Goal: Information Seeking & Learning: Learn about a topic

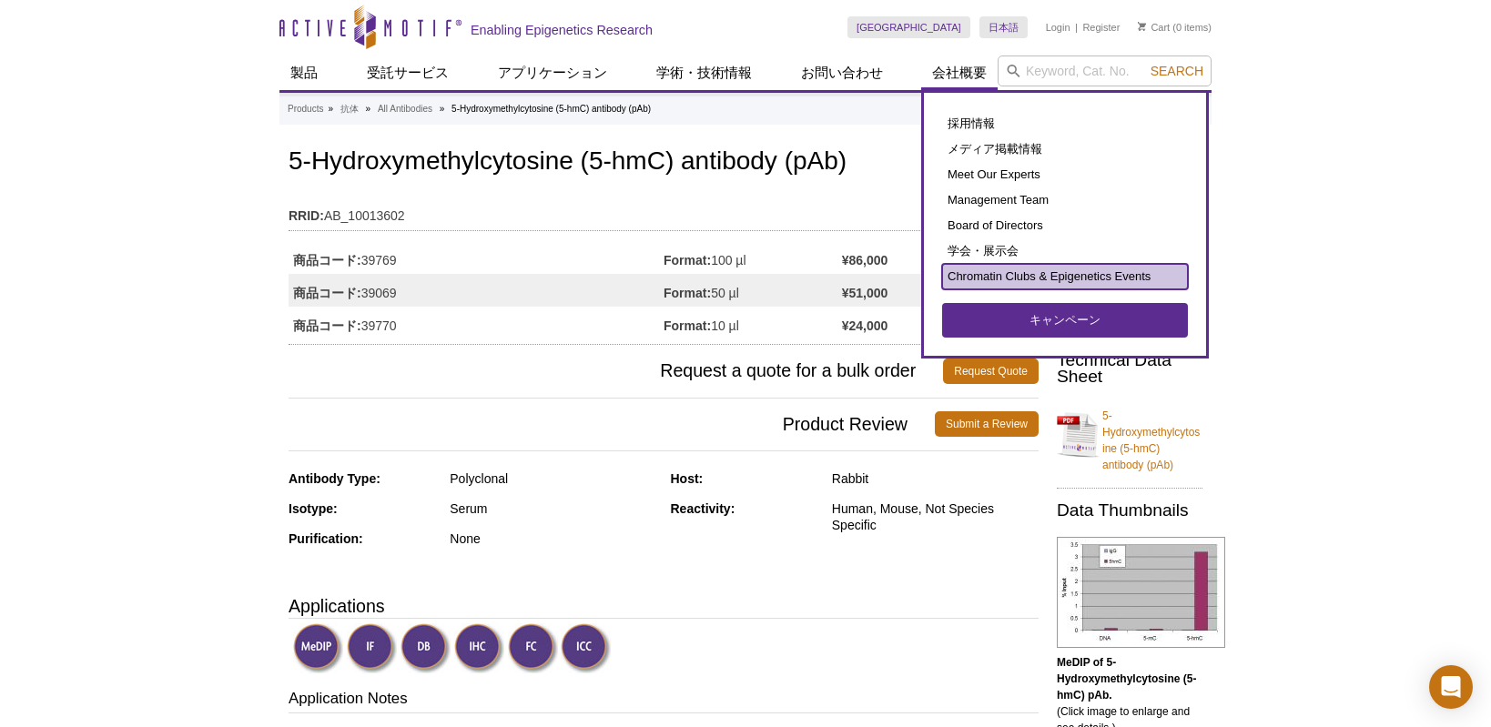
click at [985, 283] on link "Chromatin Clubs & Epigenetics Events" at bounding box center [1065, 276] width 246 height 25
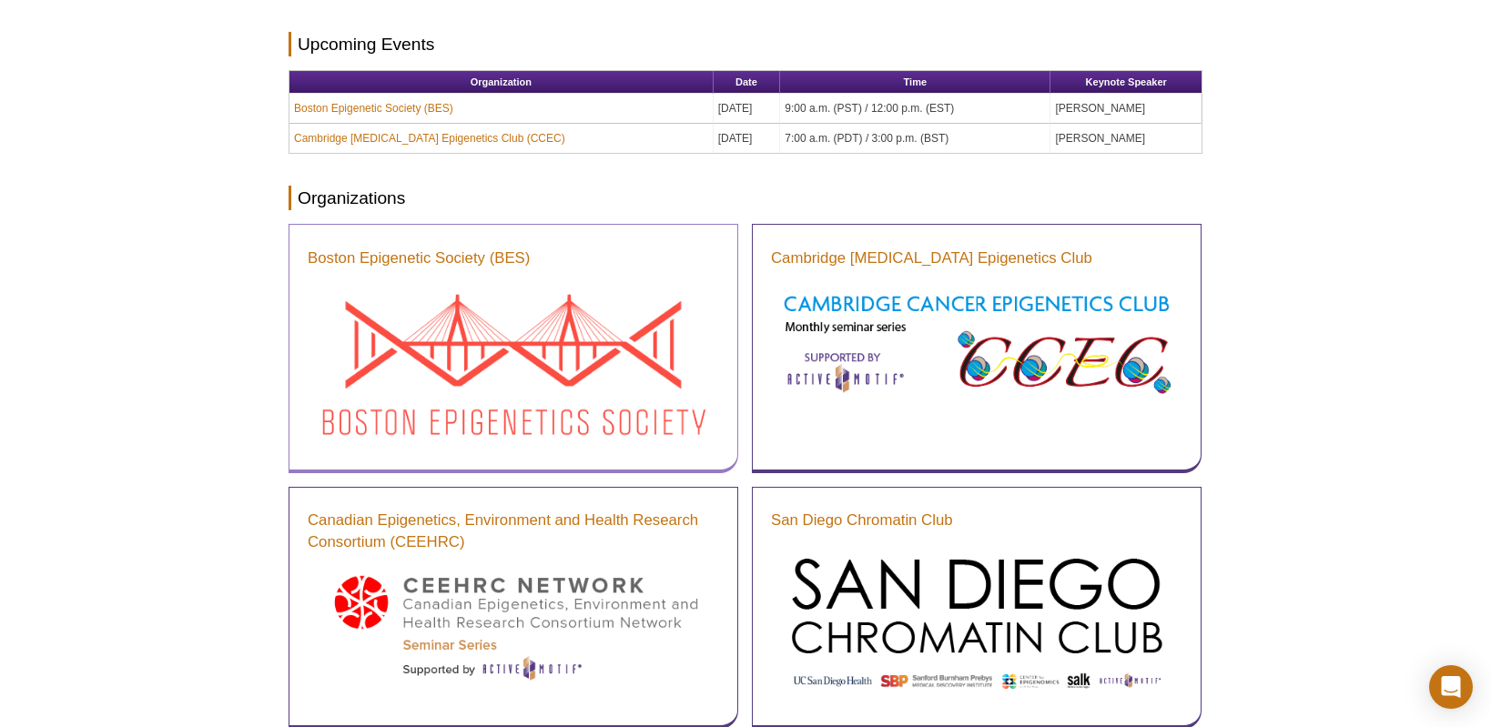
scroll to position [246, 0]
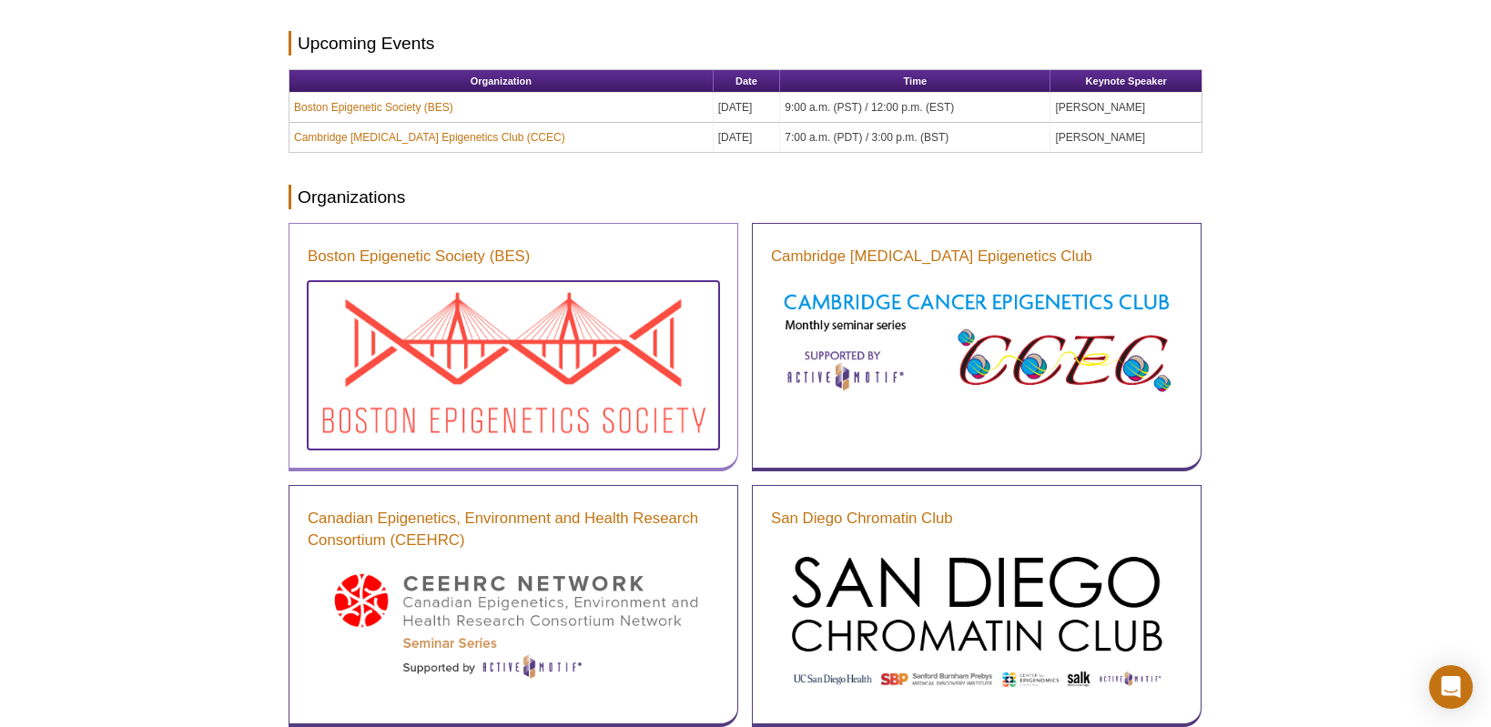
click at [489, 328] on img at bounding box center [513, 363] width 411 height 164
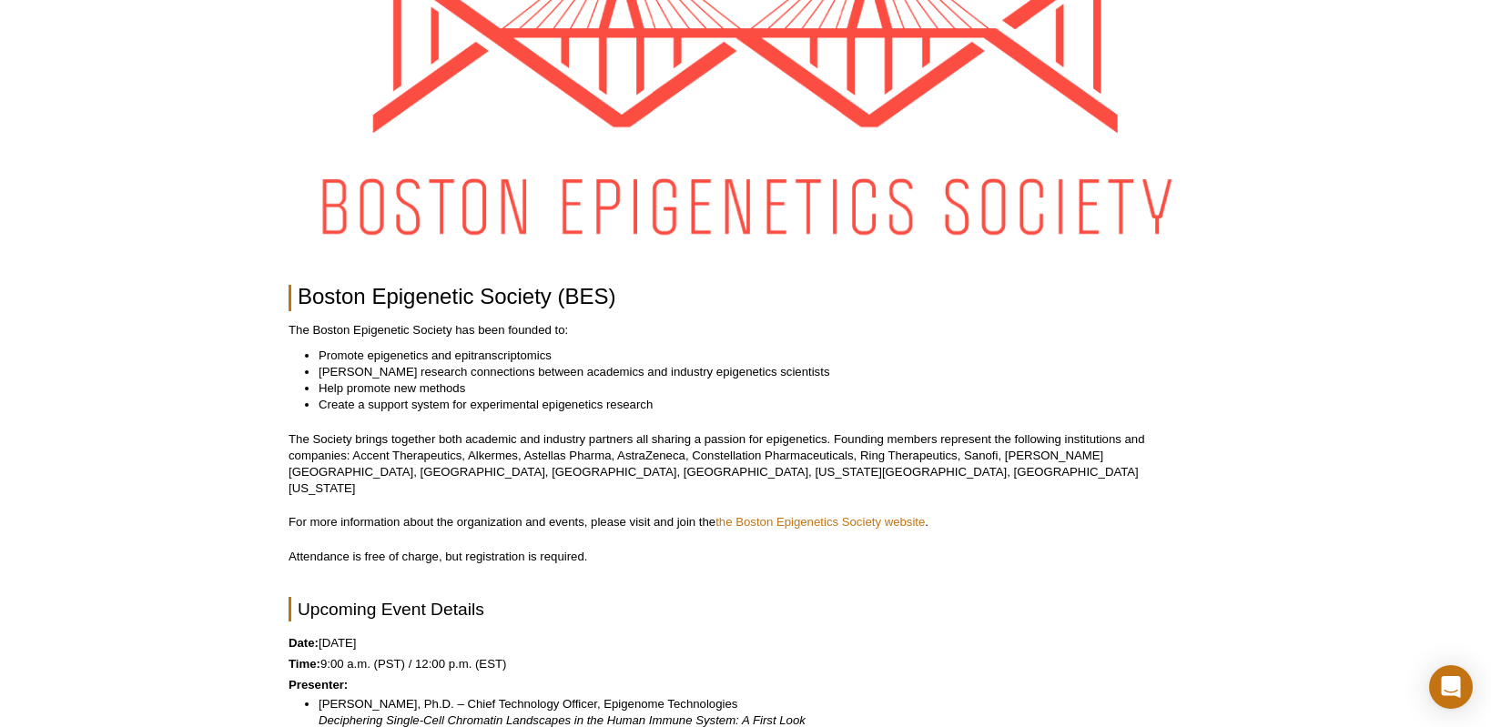
scroll to position [64, 0]
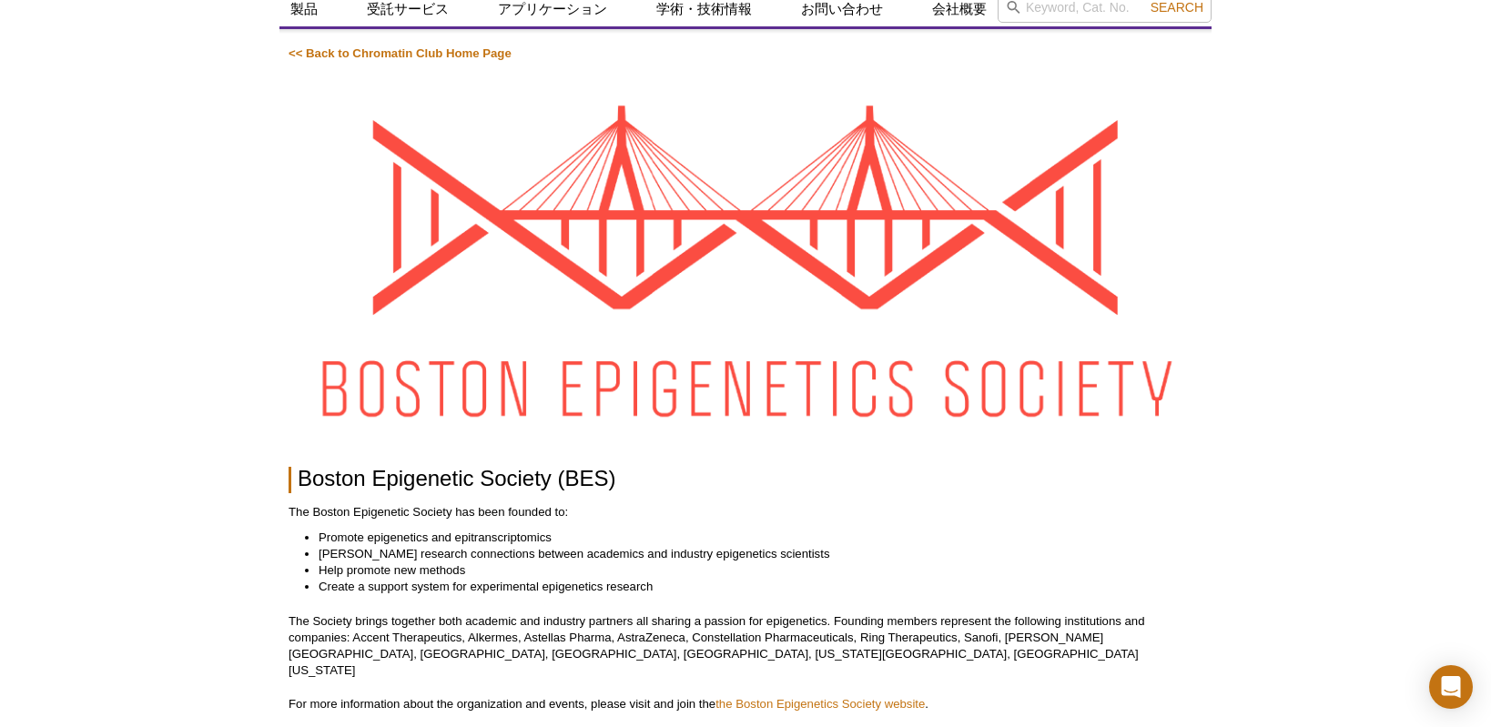
click at [469, 377] on img at bounding box center [745, 262] width 914 height 364
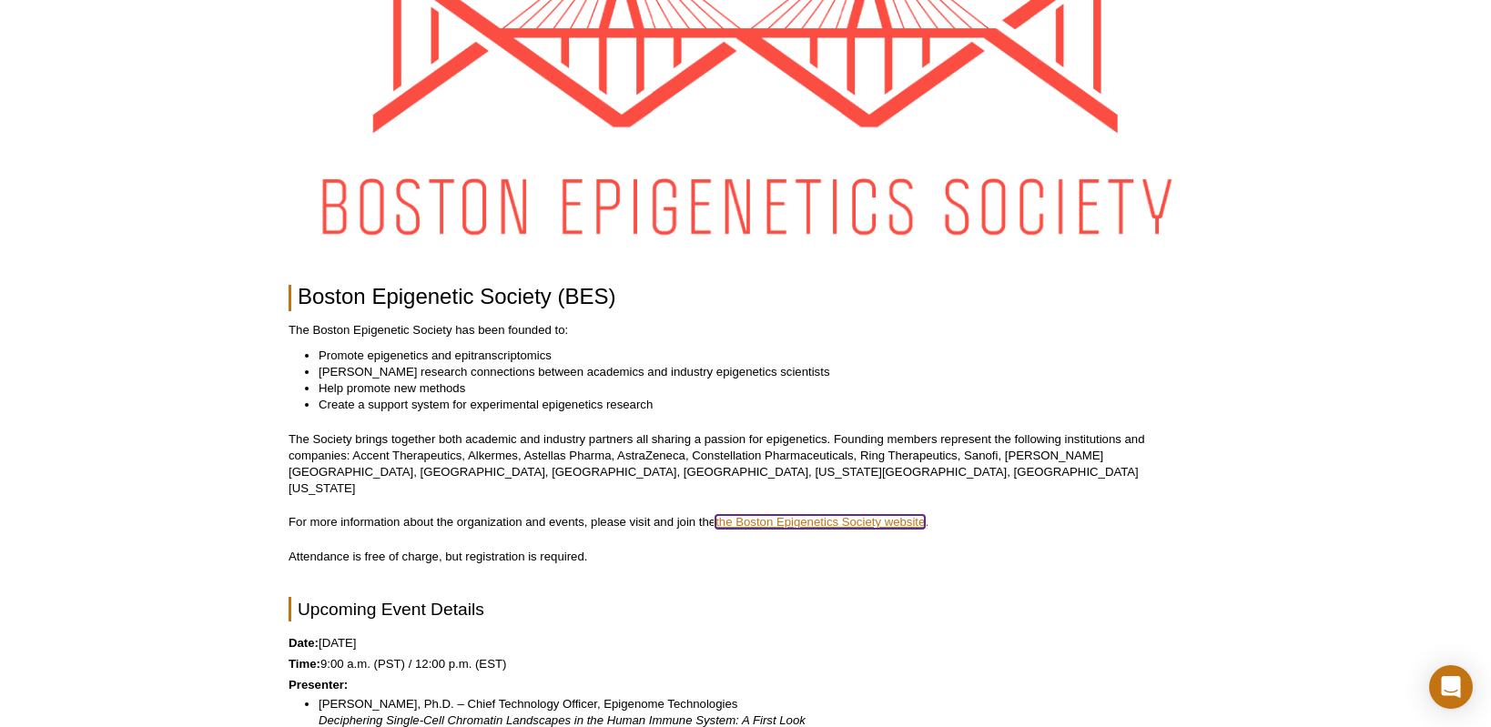
click at [796, 515] on link "the Boston Epigenetics Society website" at bounding box center [819, 522] width 209 height 14
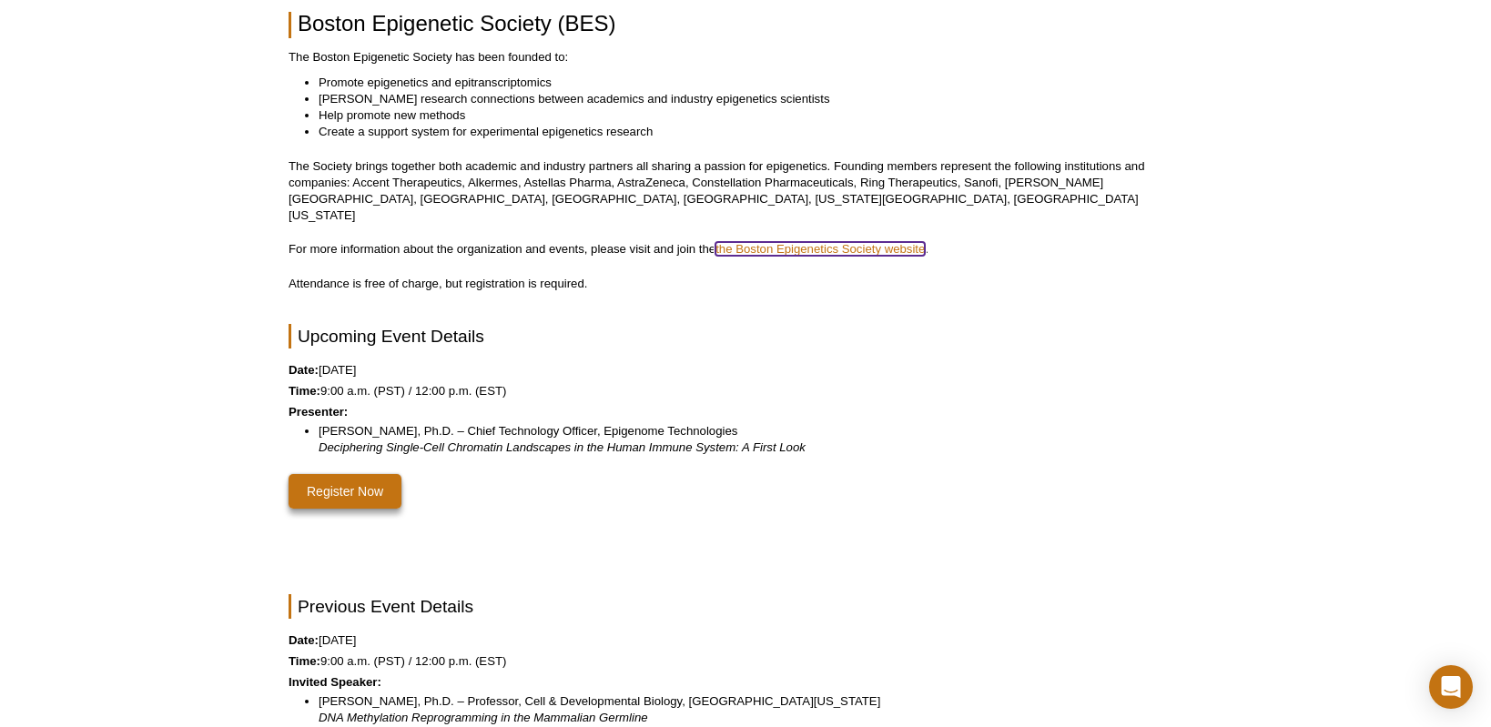
scroll to position [610, 0]
